Goal: Task Accomplishment & Management: Use online tool/utility

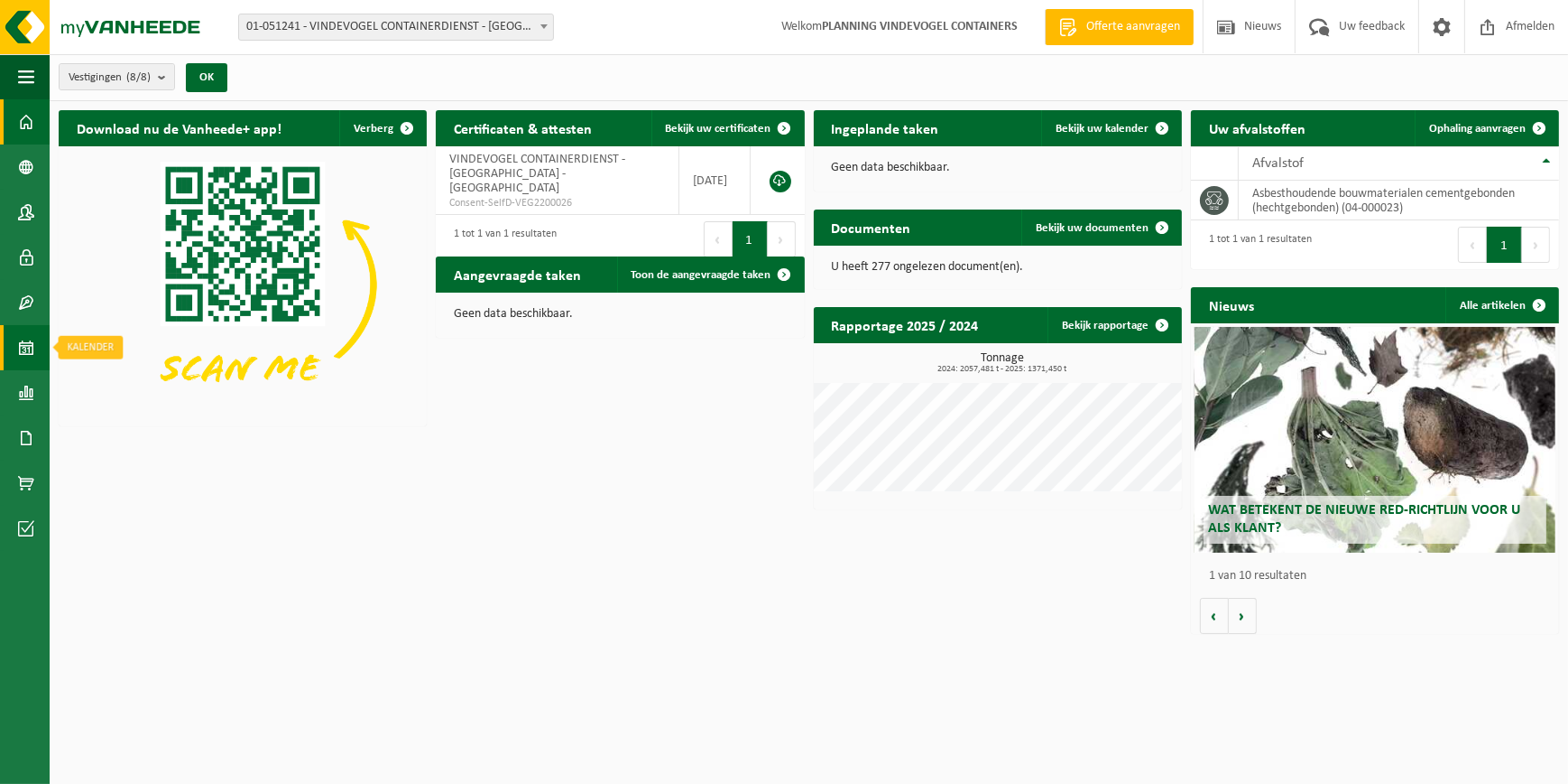
click at [23, 345] on span at bounding box center [26, 347] width 16 height 45
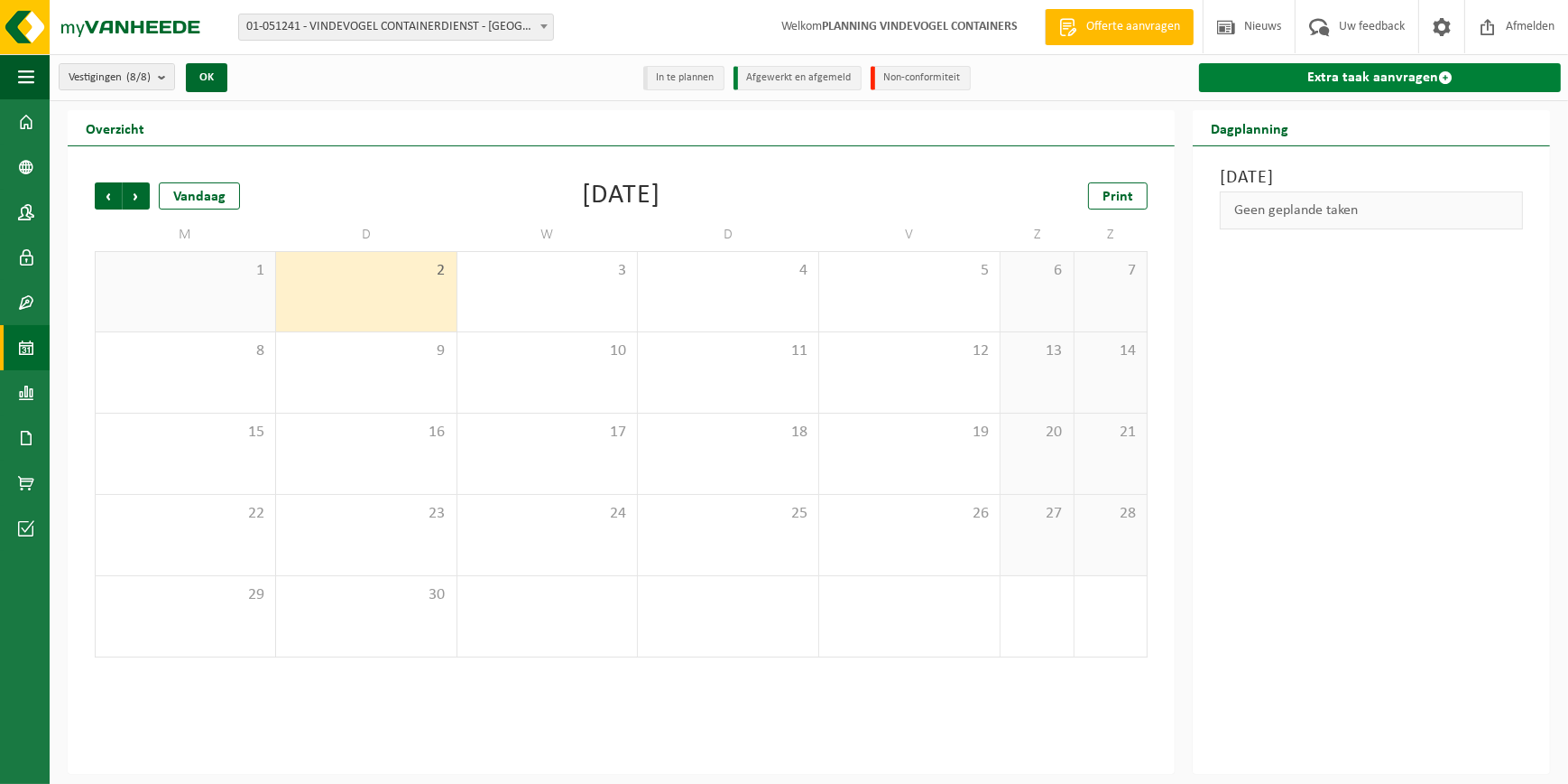
click at [1331, 68] on link "Extra taak aanvragen" at bounding box center [1380, 77] width 362 height 29
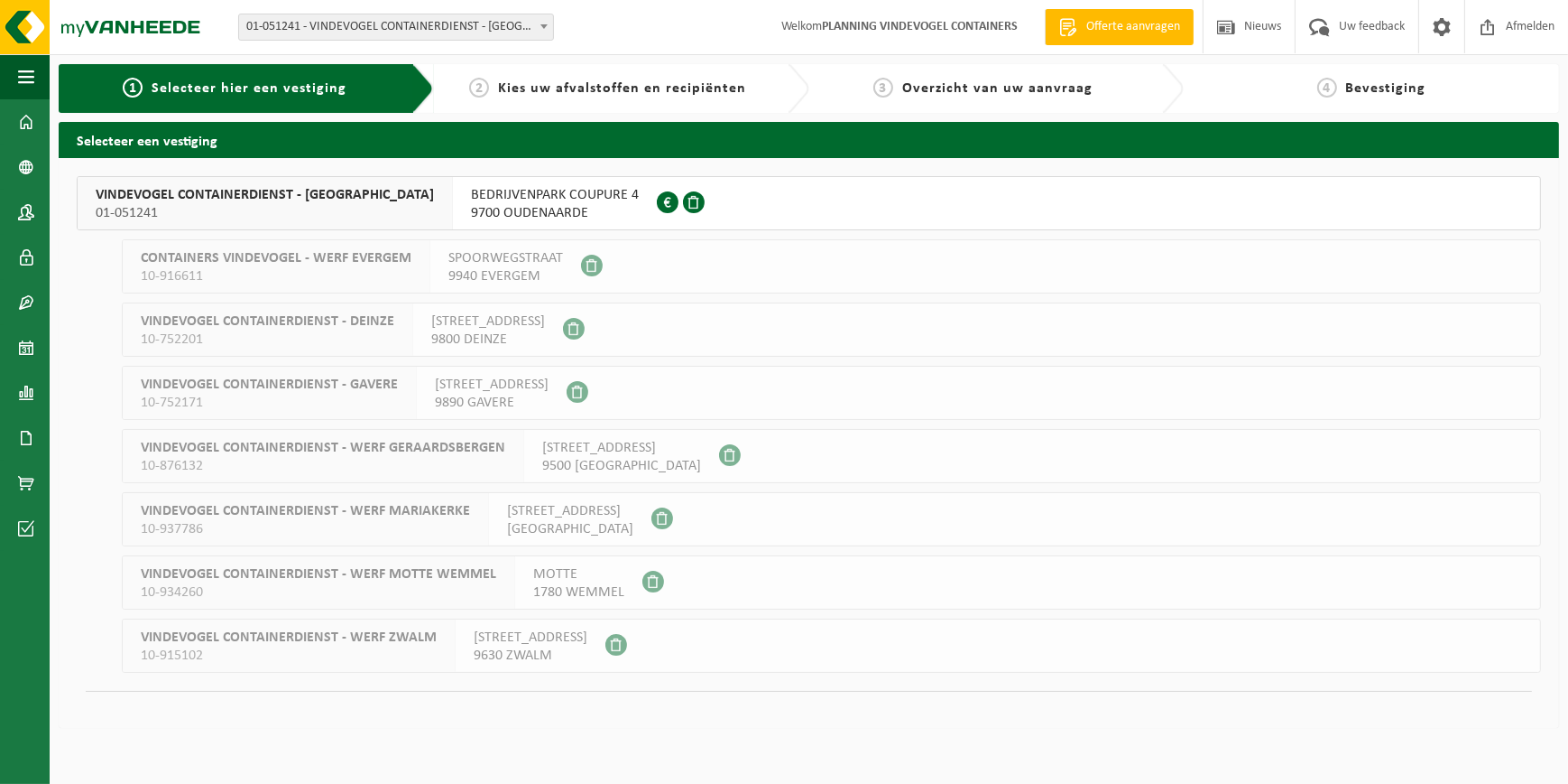
click at [216, 198] on span "VINDEVOGEL CONTAINERDIENST - OUDENAARDE" at bounding box center [265, 195] width 338 height 18
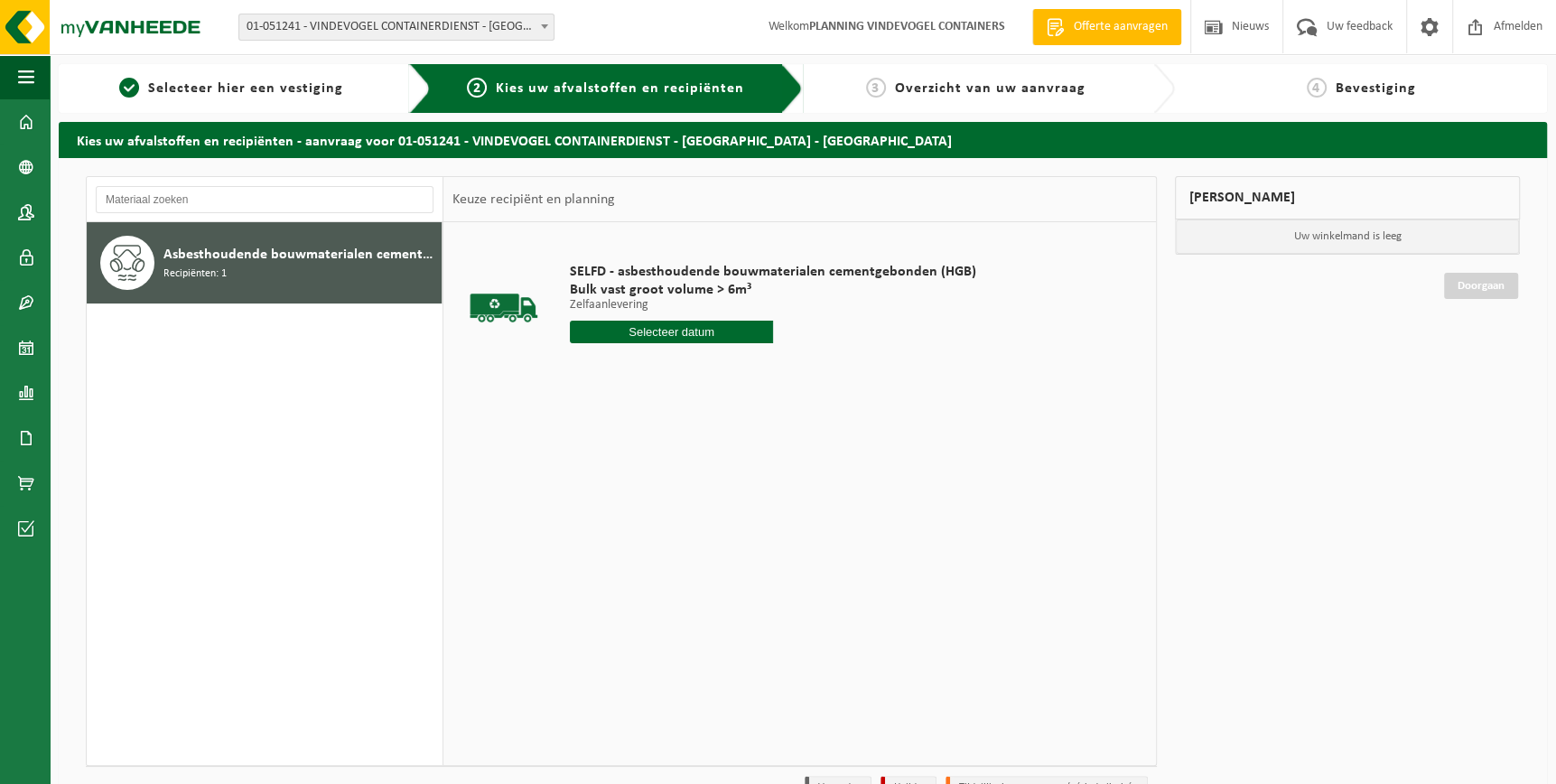
click at [637, 336] on input "text" at bounding box center [671, 332] width 203 height 23
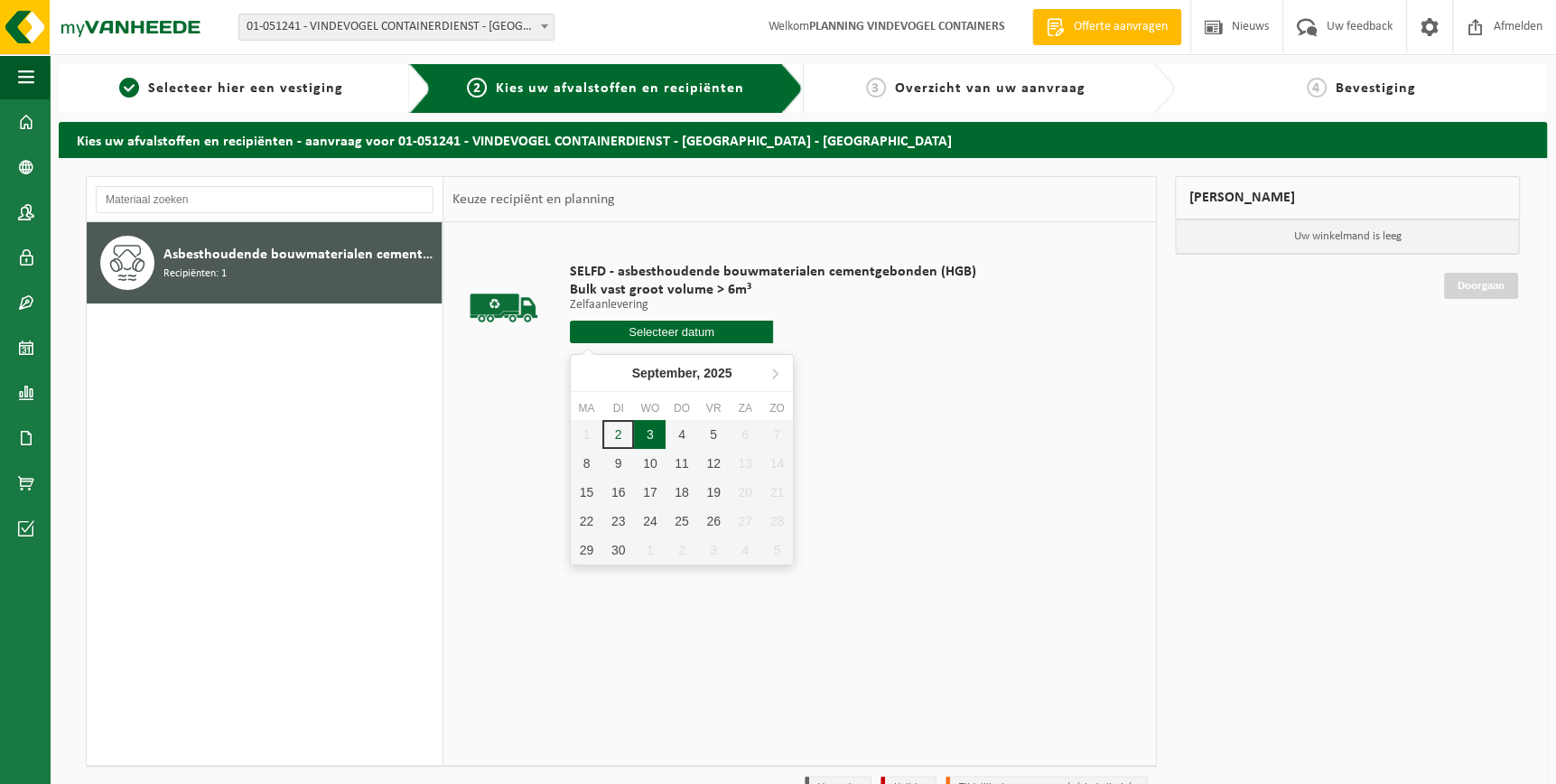
click at [646, 430] on div "3" at bounding box center [649, 434] width 31 height 29
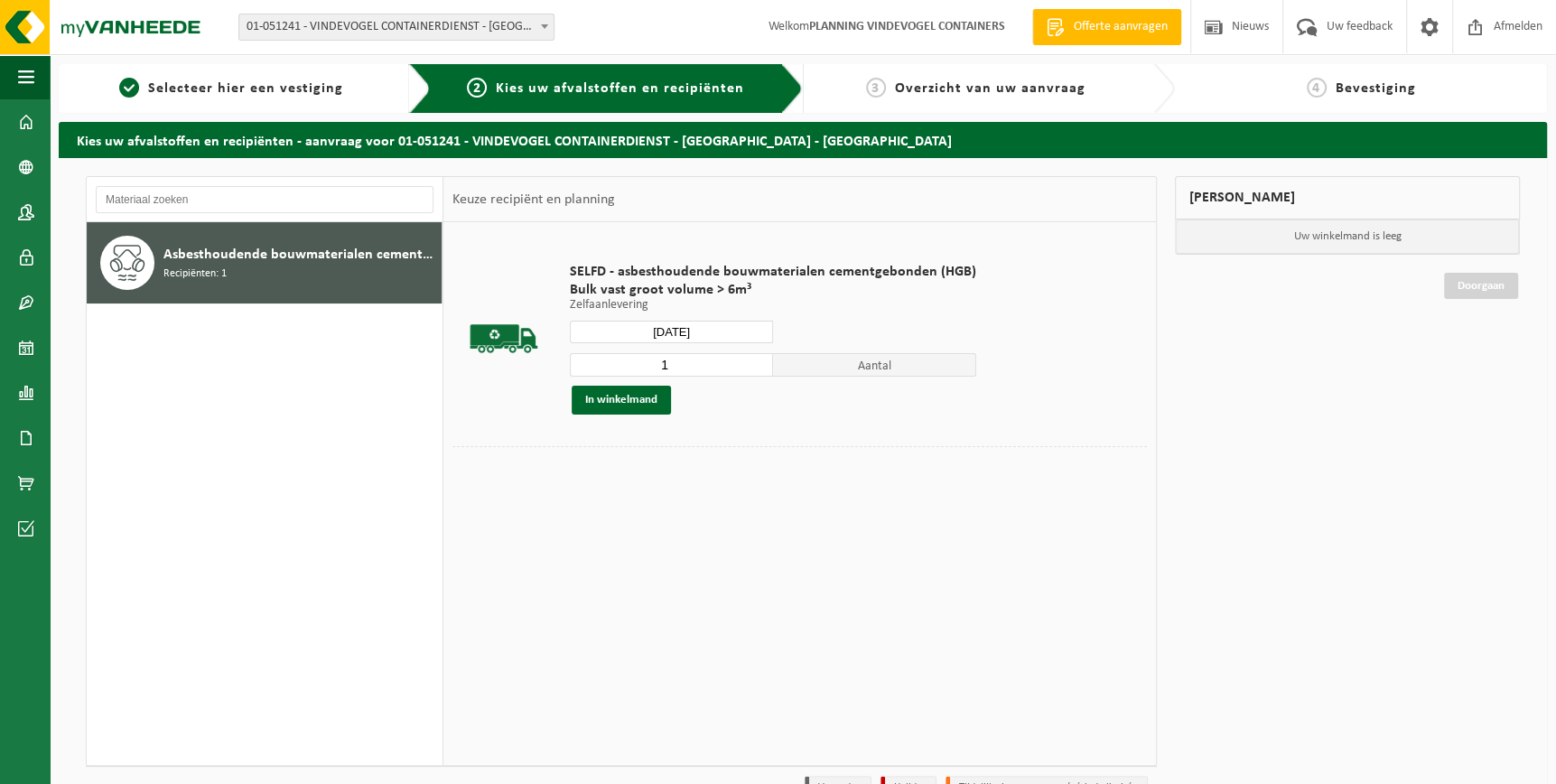
type input "Van [DATE]"
click at [752, 360] on input "2" at bounding box center [671, 364] width 203 height 24
click at [752, 360] on input "3" at bounding box center [671, 364] width 203 height 24
type input "4"
click at [752, 360] on input "4" at bounding box center [671, 364] width 203 height 24
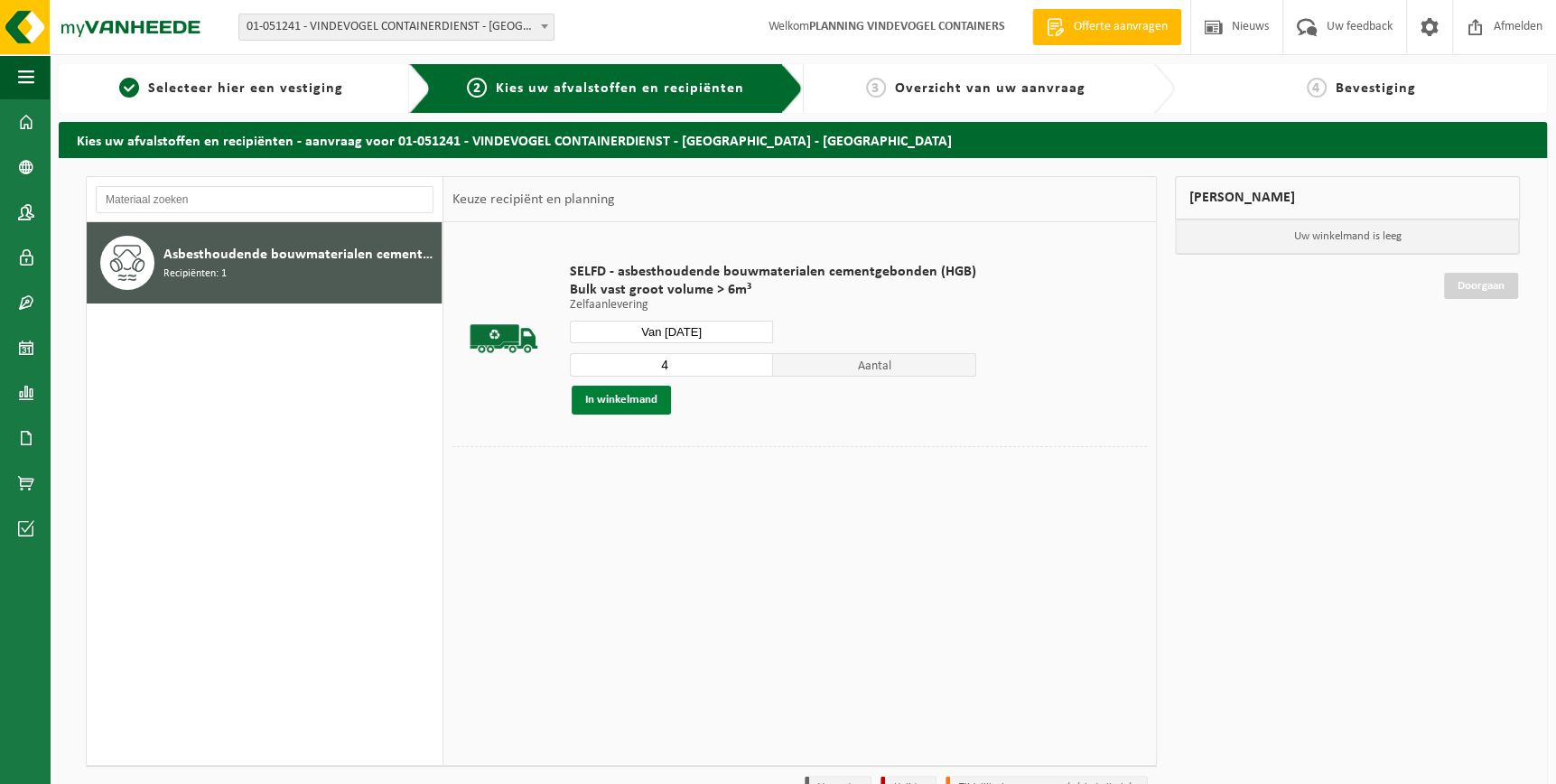
click at [639, 400] on button "In winkelmand" at bounding box center [621, 400] width 99 height 29
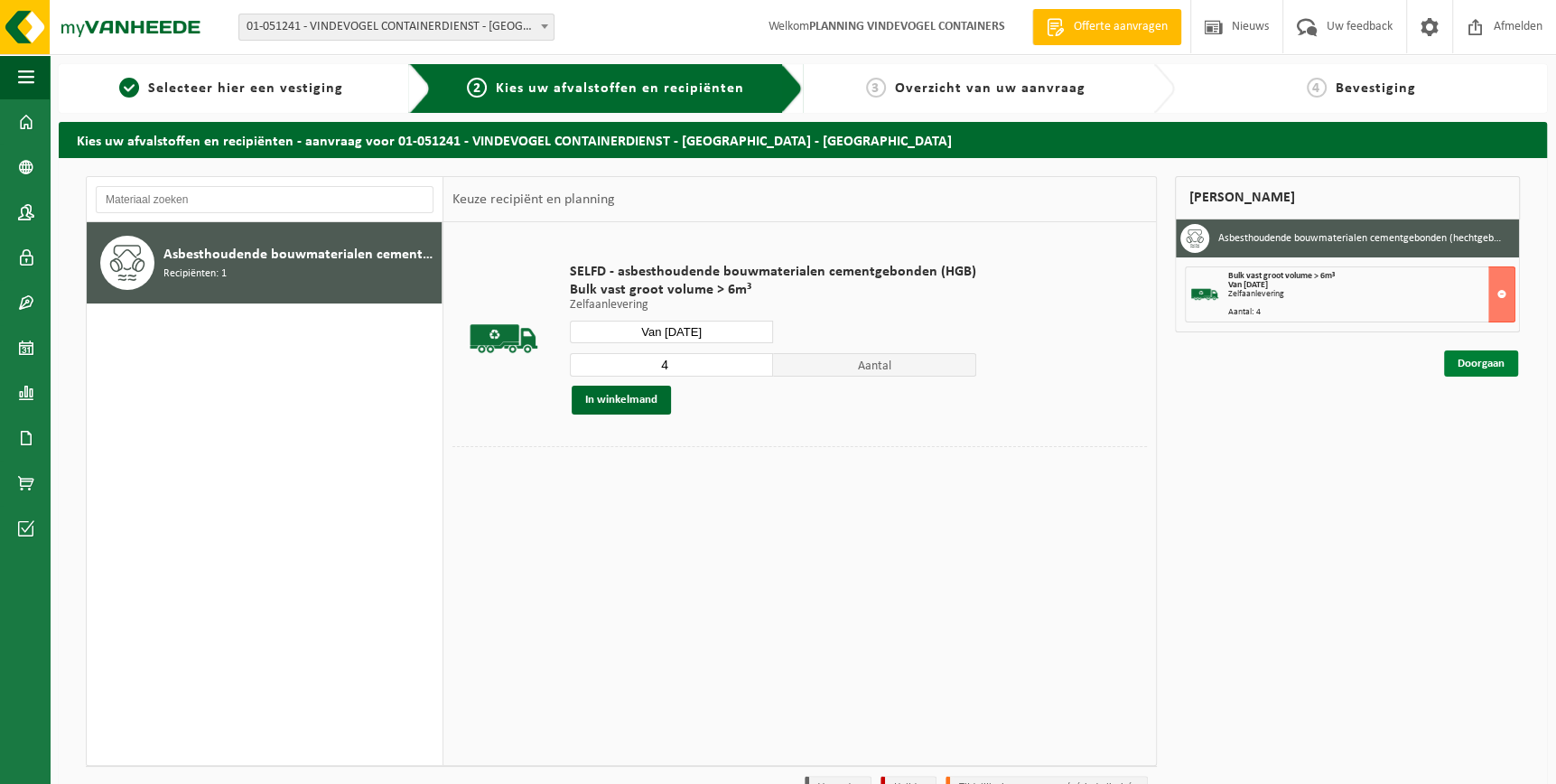
click at [1489, 363] on link "Doorgaan" at bounding box center [1481, 364] width 74 height 27
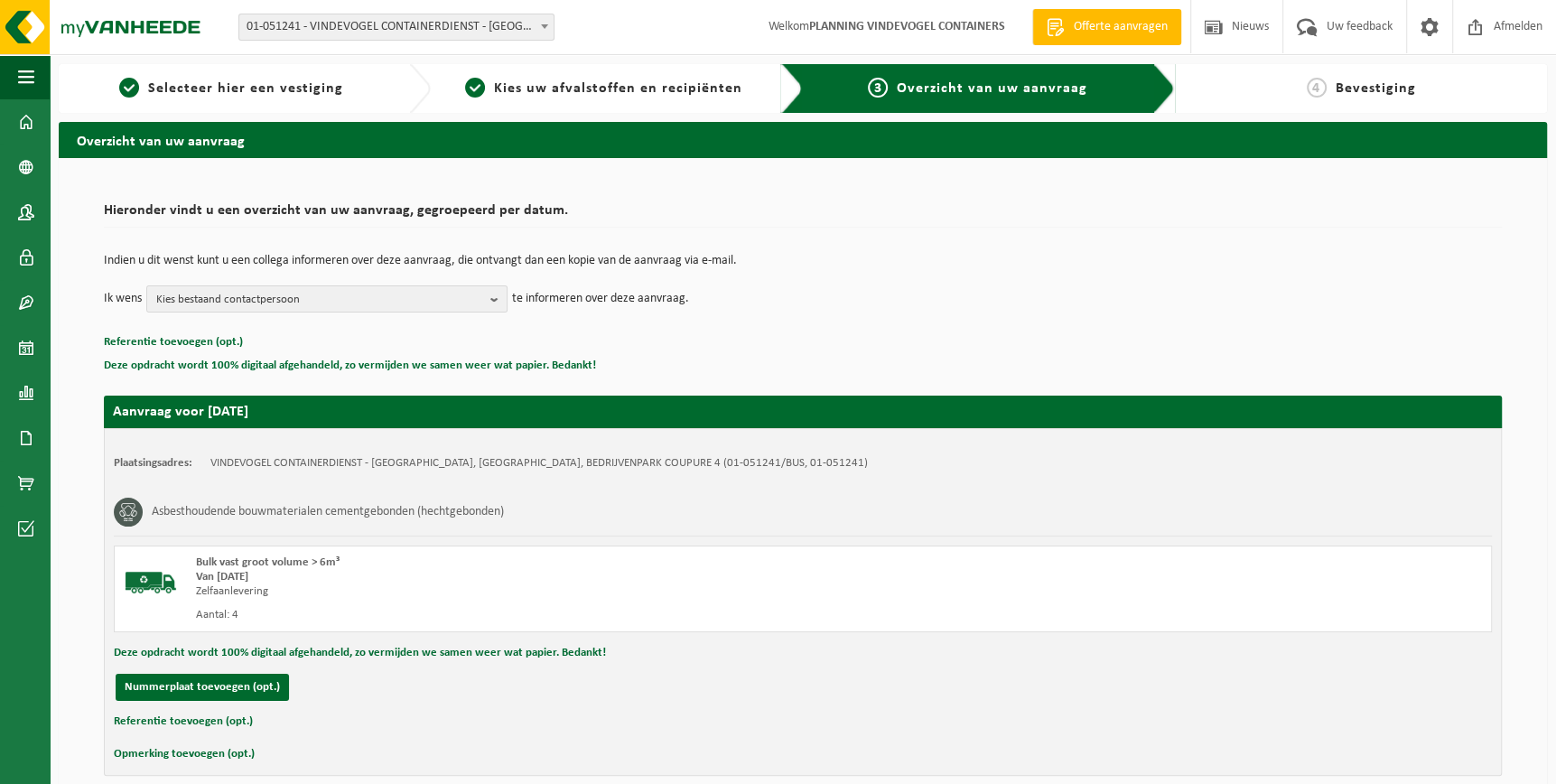
scroll to position [81, 0]
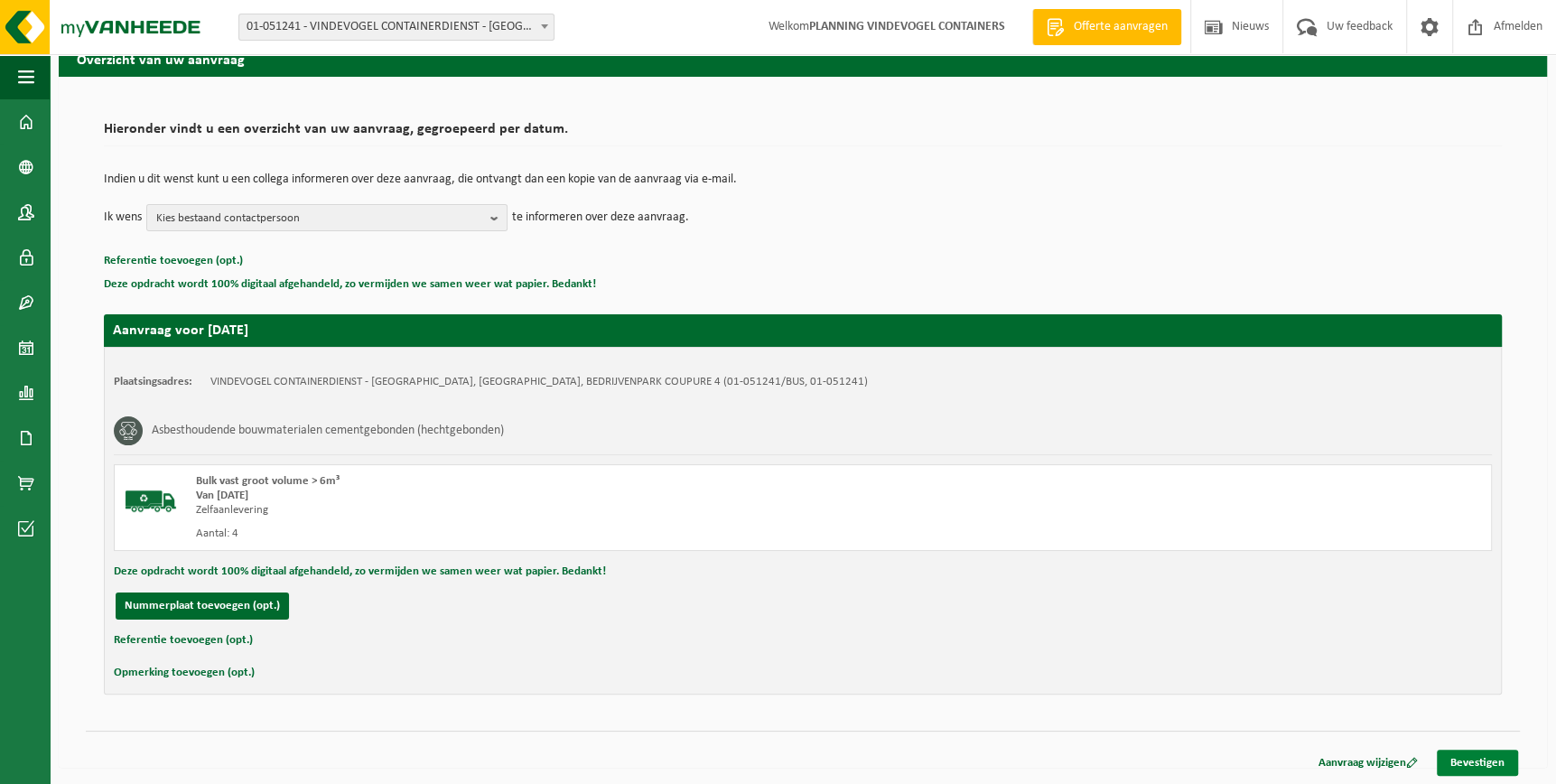
click at [1470, 756] on link "Bevestigen" at bounding box center [1476, 762] width 81 height 27
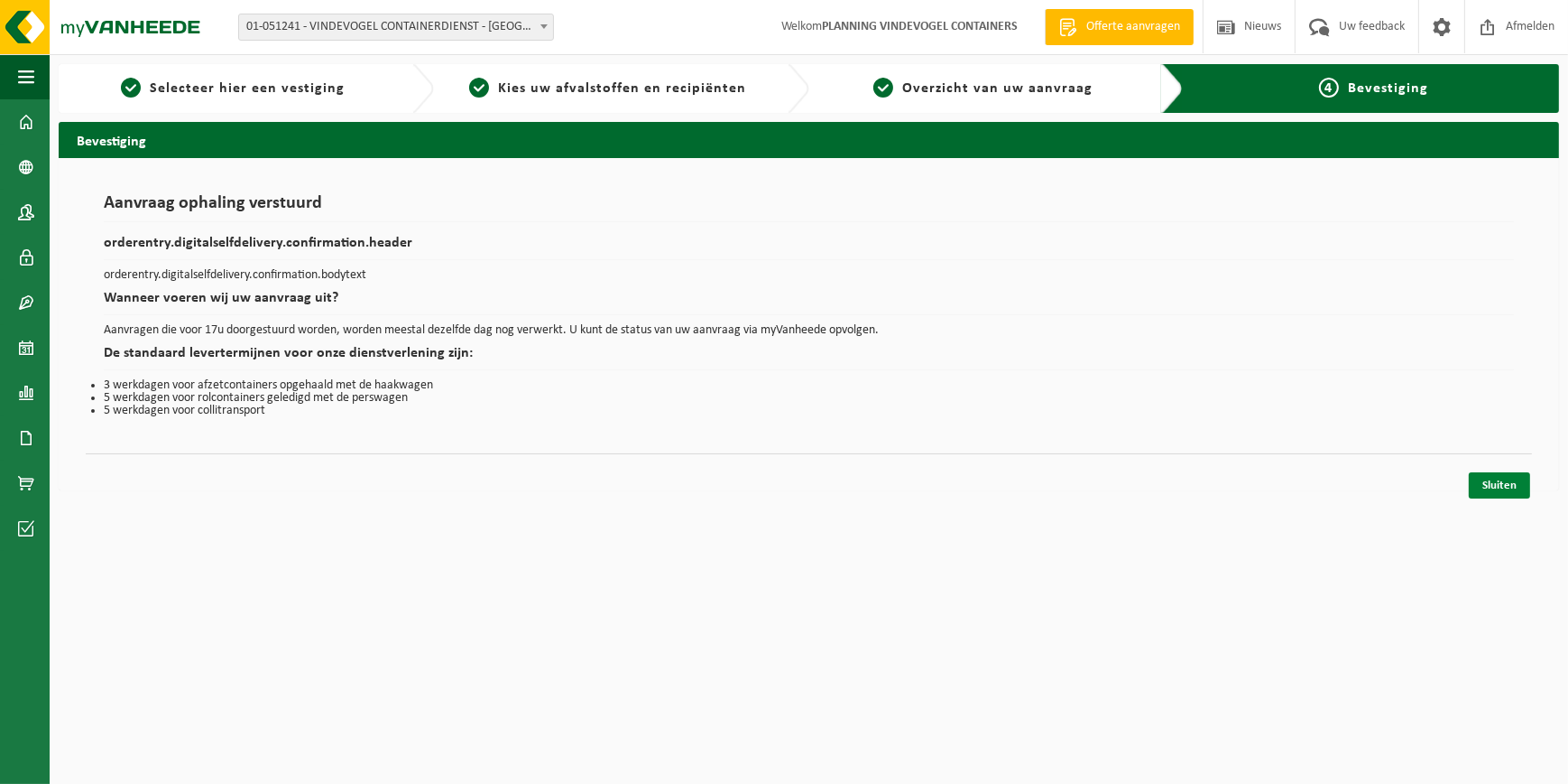
click at [1485, 478] on link "Sluiten" at bounding box center [1500, 486] width 62 height 27
